Goal: Task Accomplishment & Management: Manage account settings

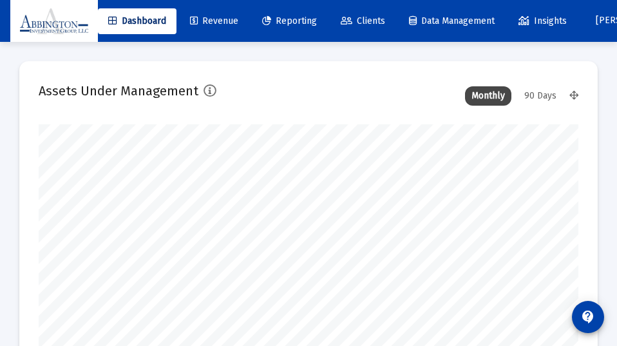
type input "[DATE]"
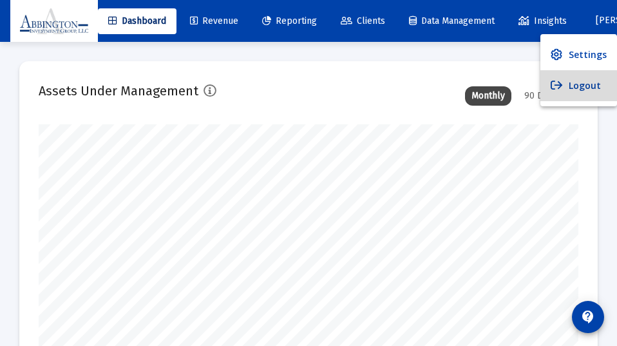
click at [584, 88] on button "Logout" at bounding box center [579, 85] width 77 height 31
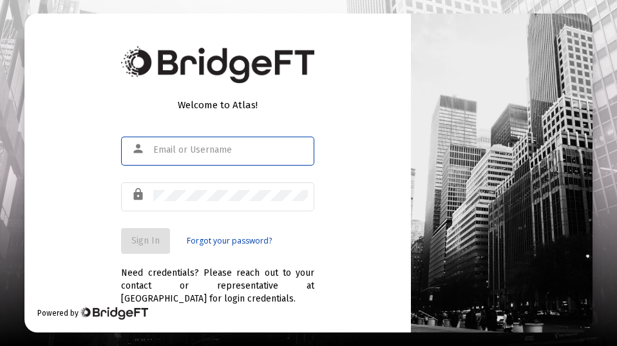
click at [155, 150] on input "text" at bounding box center [230, 150] width 155 height 10
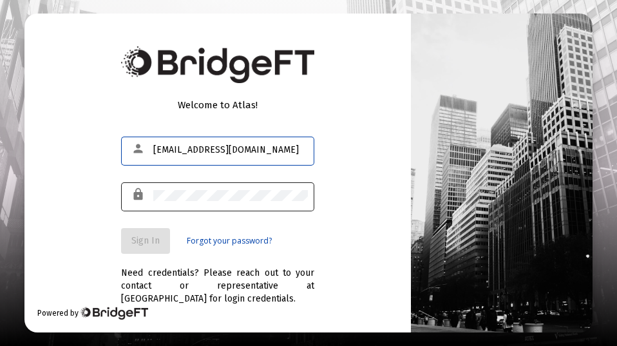
type input "connollyj0619@gmail.com"
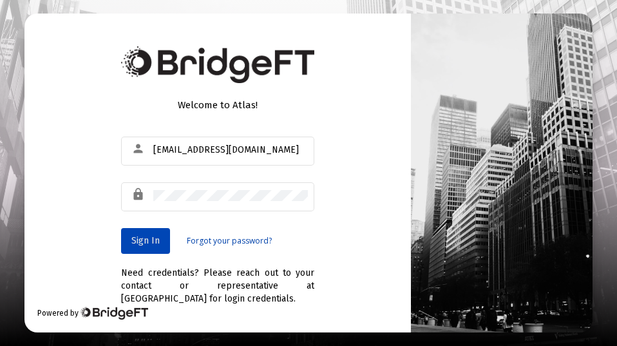
click at [151, 243] on span "Sign In" at bounding box center [145, 240] width 28 height 11
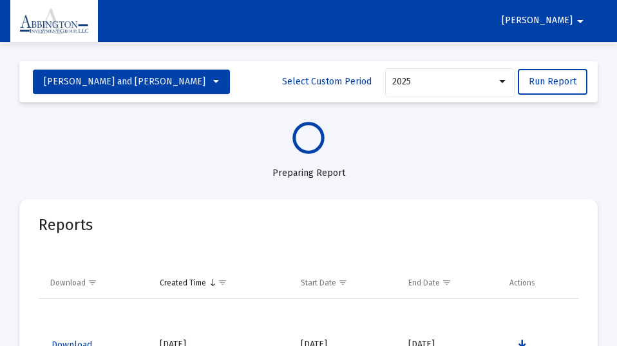
select select "View all"
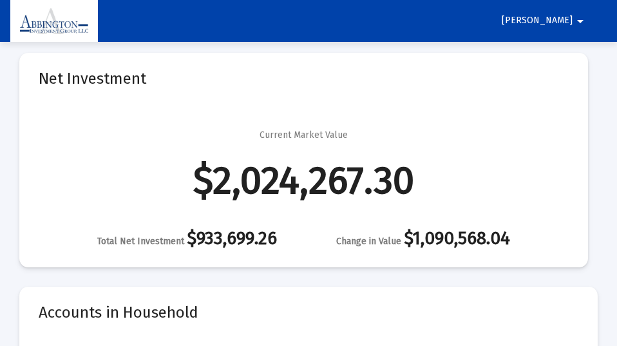
scroll to position [394, 0]
